Goal: Register for event/course

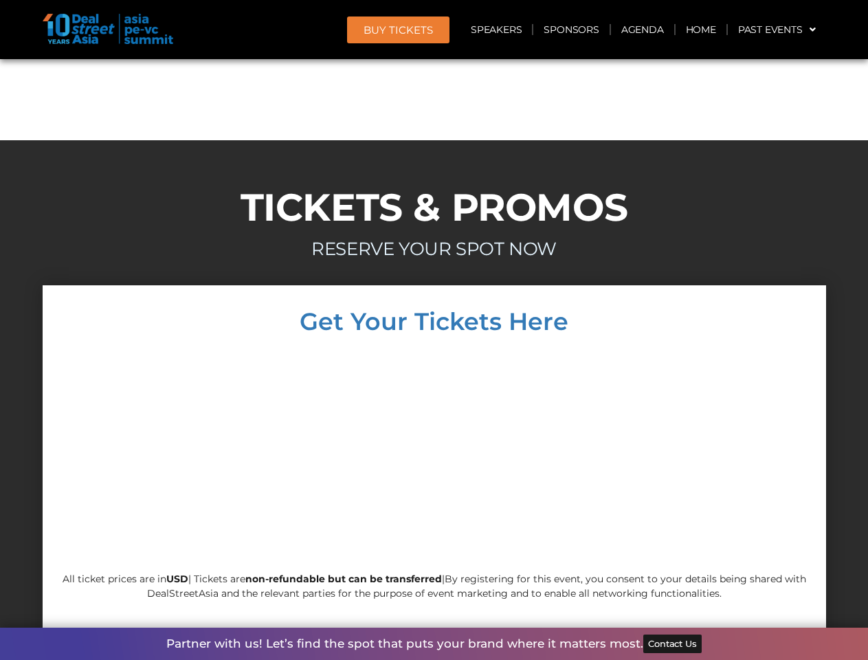
scroll to position [11759, 0]
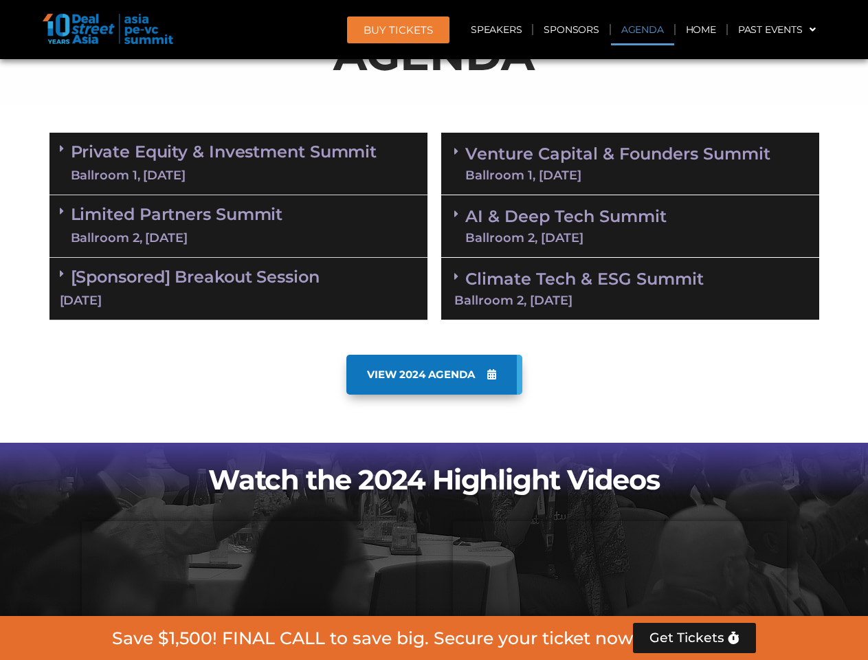
scroll to position [778, 0]
